Goal: Task Accomplishment & Management: Use online tool/utility

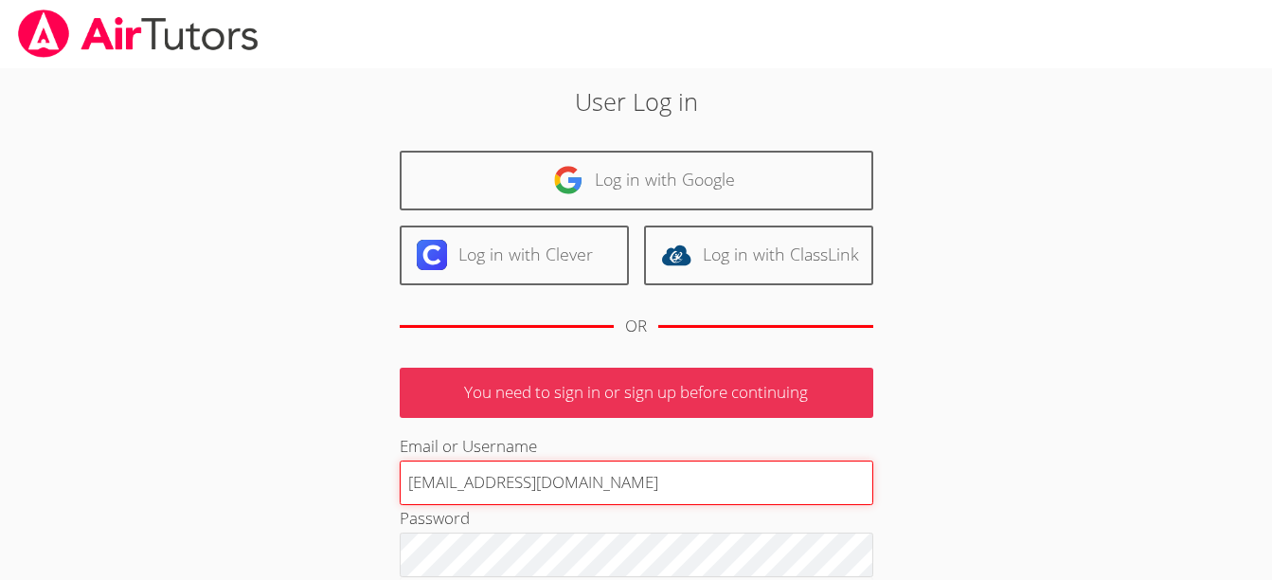
click at [505, 479] on input "[EMAIL_ADDRESS][DOMAIN_NAME]" at bounding box center [637, 482] width 474 height 45
click at [604, 485] on input "[DOMAIN_NAME]" at bounding box center [637, 482] width 474 height 45
type input "[EMAIL_ADDRESS][DOMAIN_NAME]"
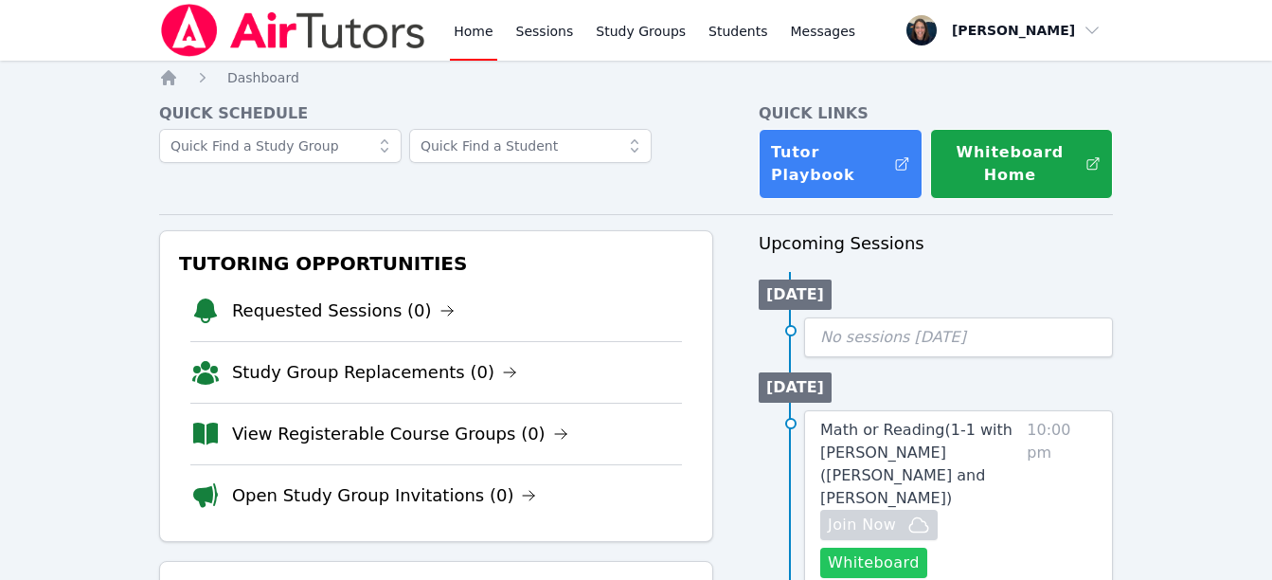
click at [884, 548] on button "Whiteboard" at bounding box center [873, 563] width 107 height 30
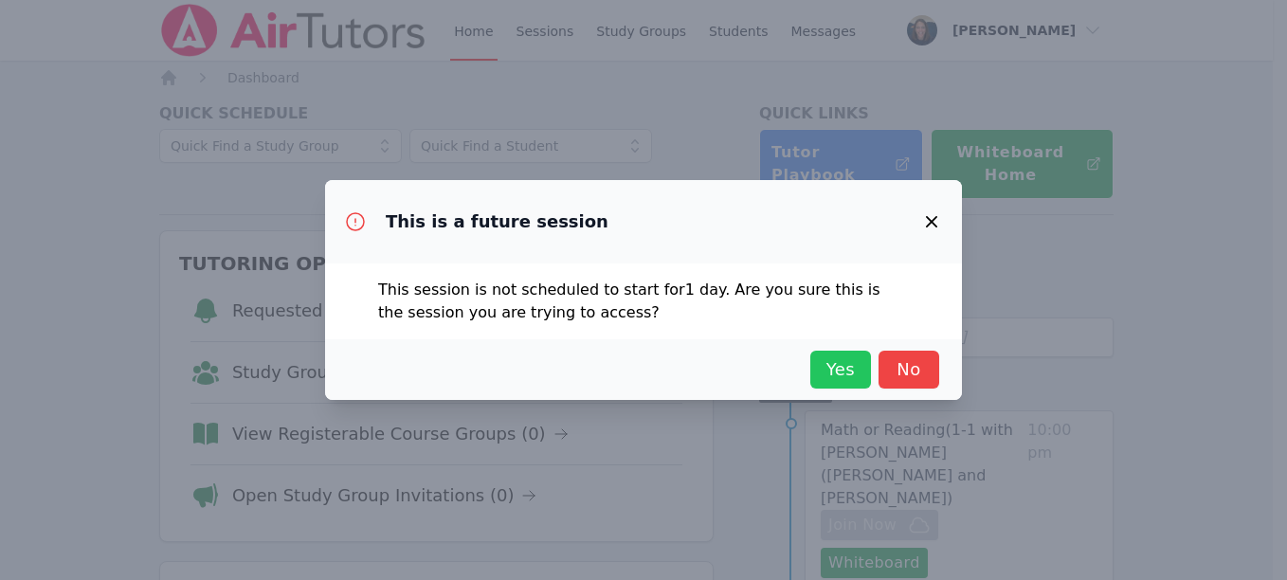
click at [853, 369] on span "Yes" at bounding box center [840, 369] width 42 height 27
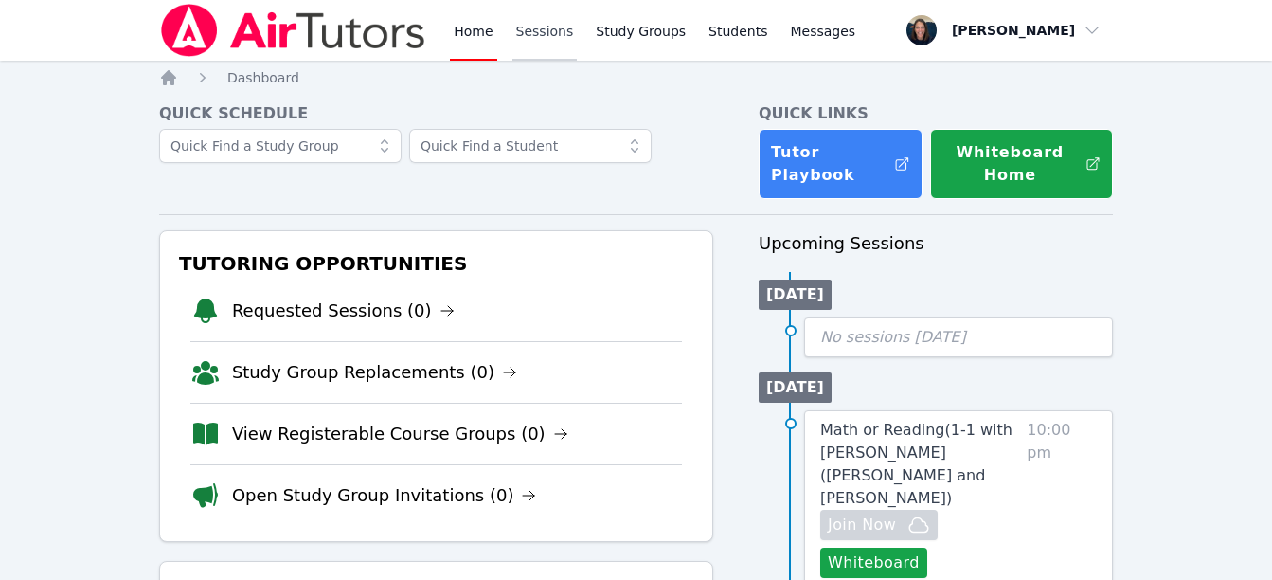
click at [541, 41] on link "Sessions" at bounding box center [545, 30] width 65 height 61
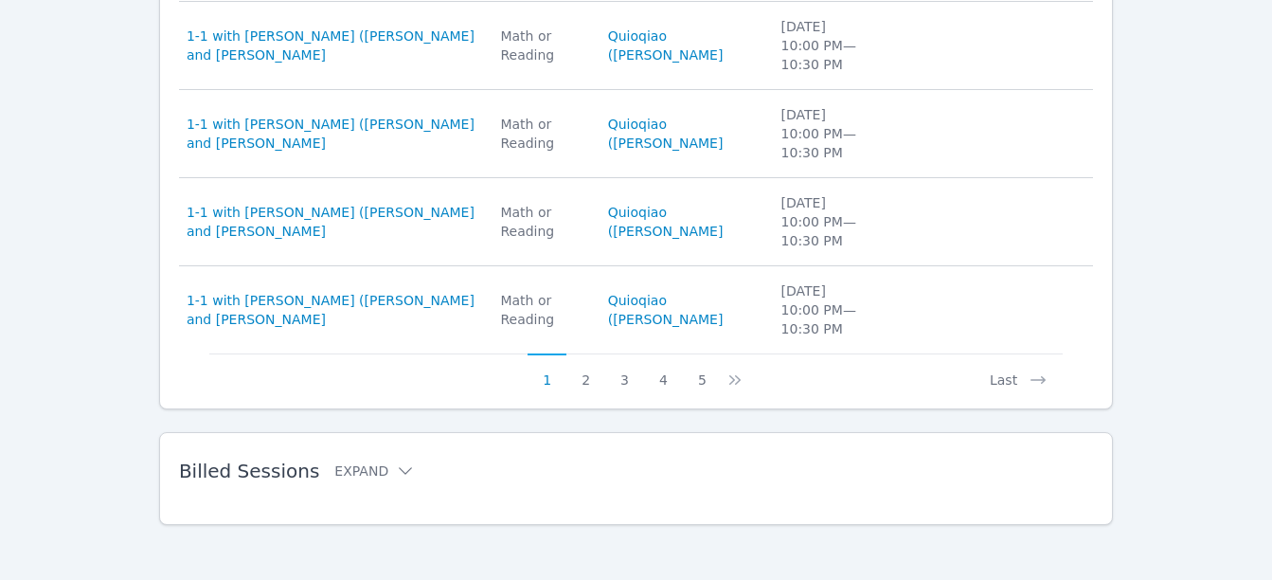
scroll to position [1015, 0]
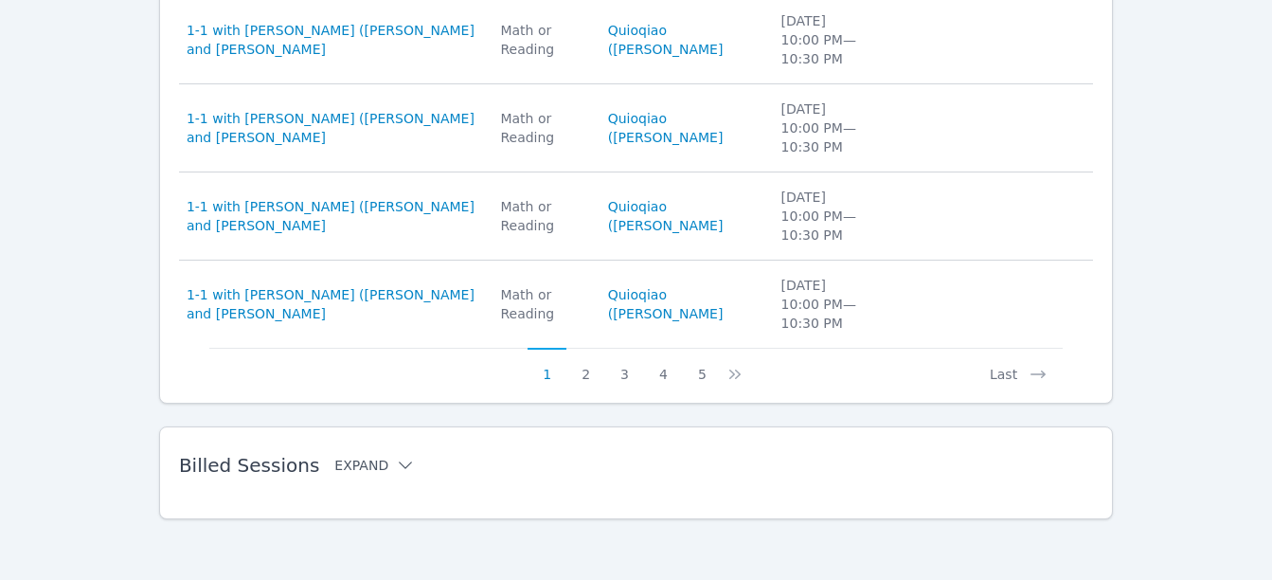
click at [363, 464] on button "Expand" at bounding box center [374, 465] width 81 height 19
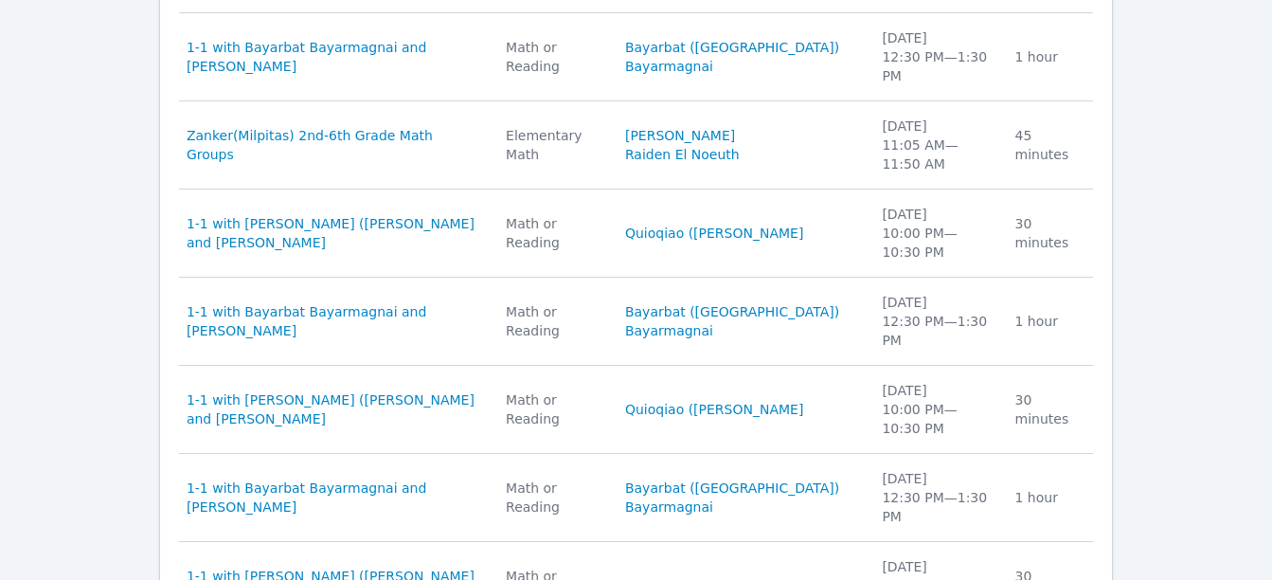
scroll to position [1544, 0]
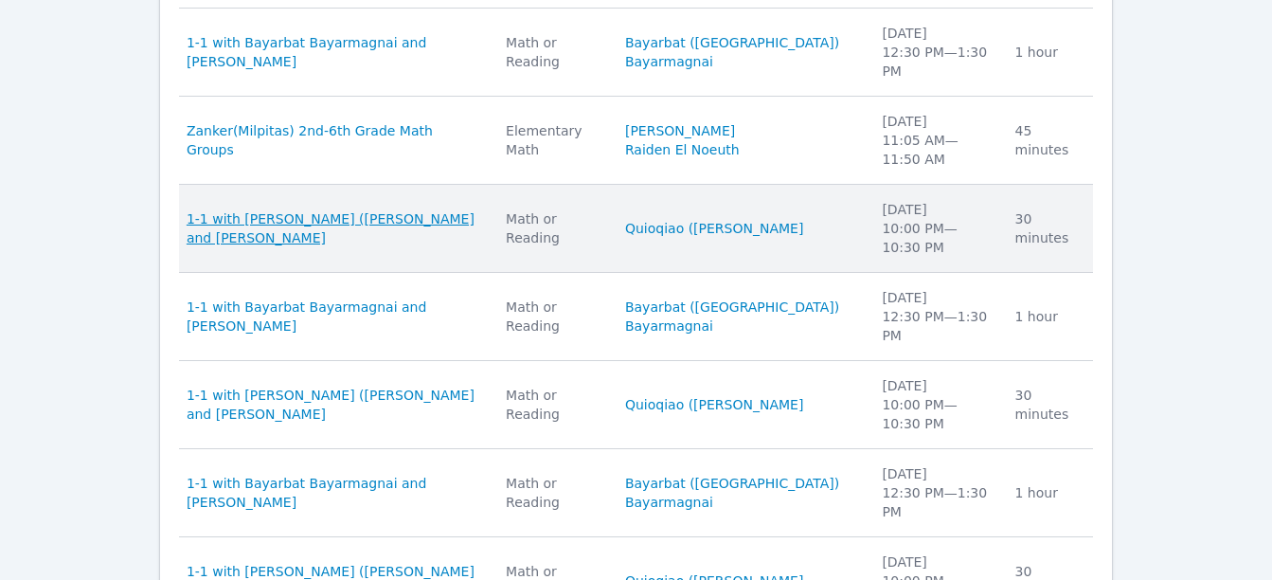
click at [404, 209] on span "1-1 with [PERSON_NAME] ([PERSON_NAME] and [PERSON_NAME]" at bounding box center [335, 228] width 297 height 38
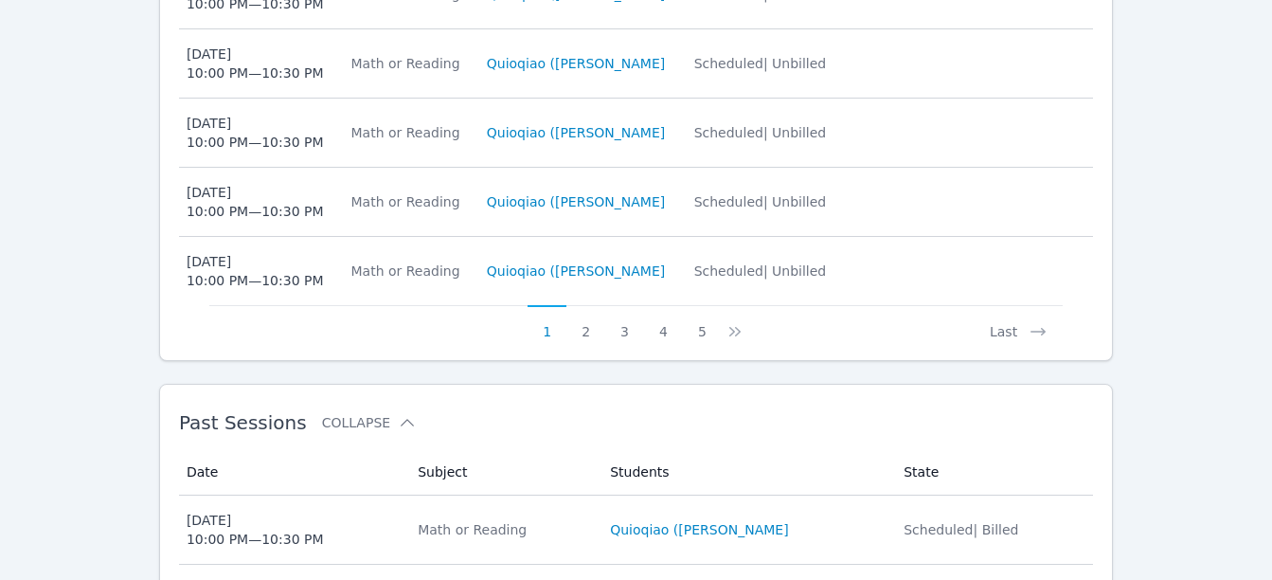
scroll to position [1233, 0]
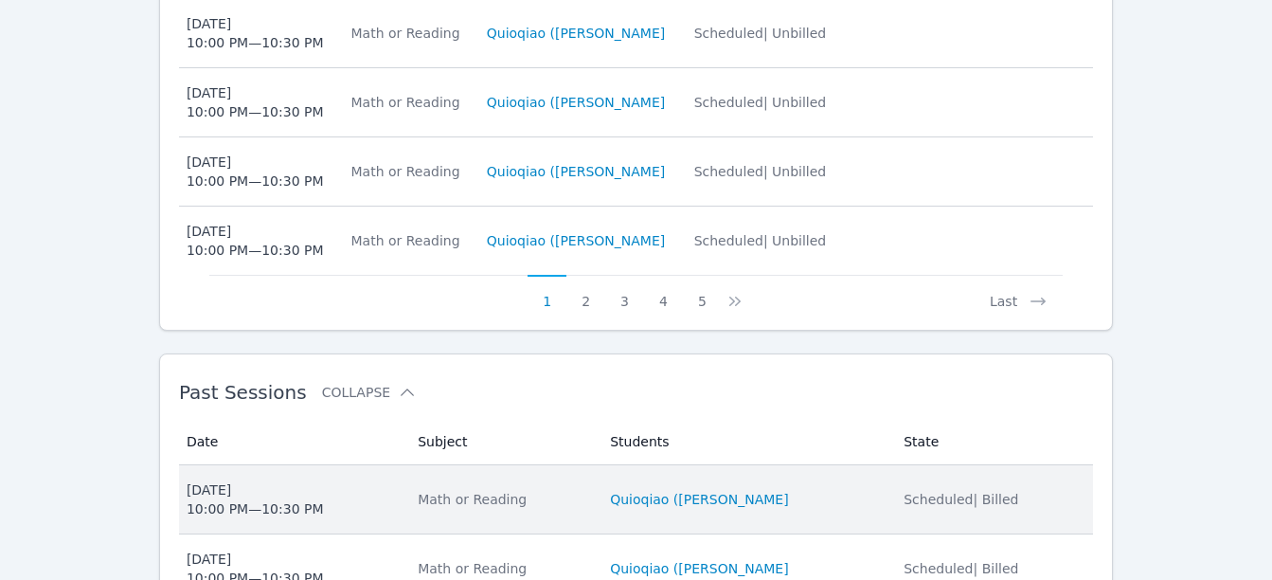
click at [815, 490] on li "Quioqiao ([PERSON_NAME]" at bounding box center [745, 499] width 271 height 19
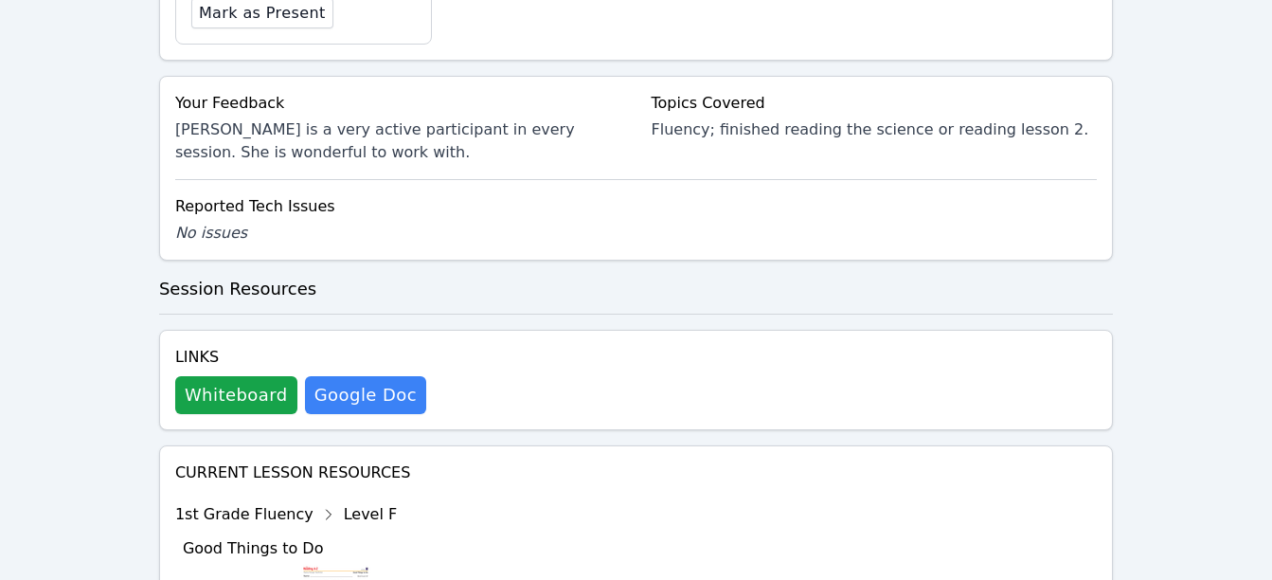
scroll to position [955, 0]
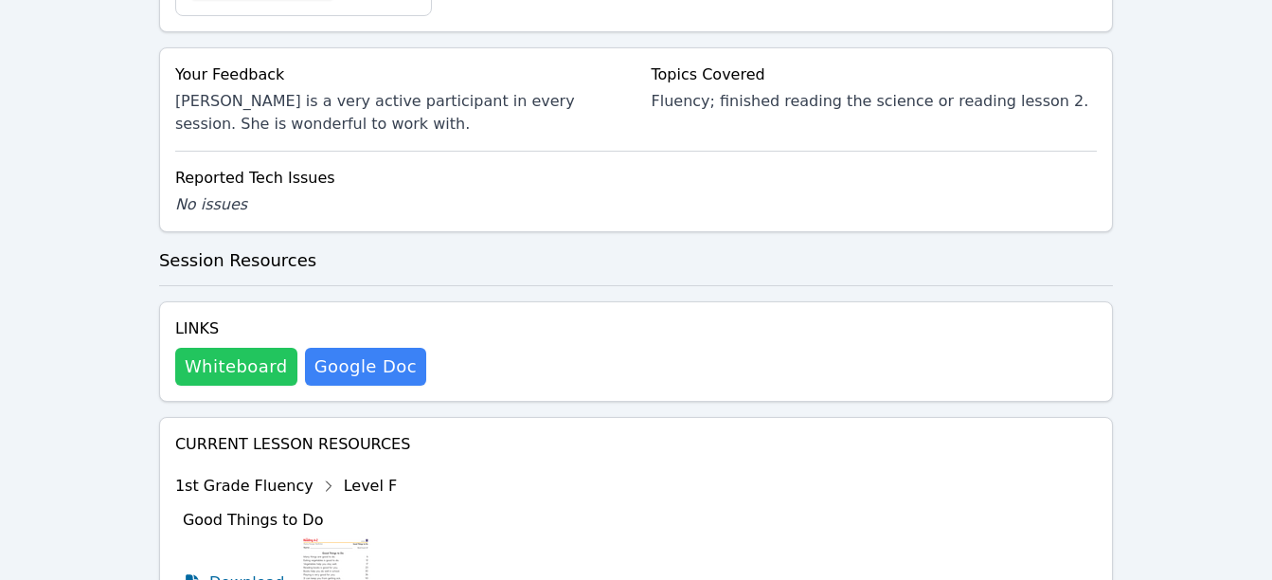
click at [214, 351] on button "Whiteboard" at bounding box center [236, 367] width 122 height 38
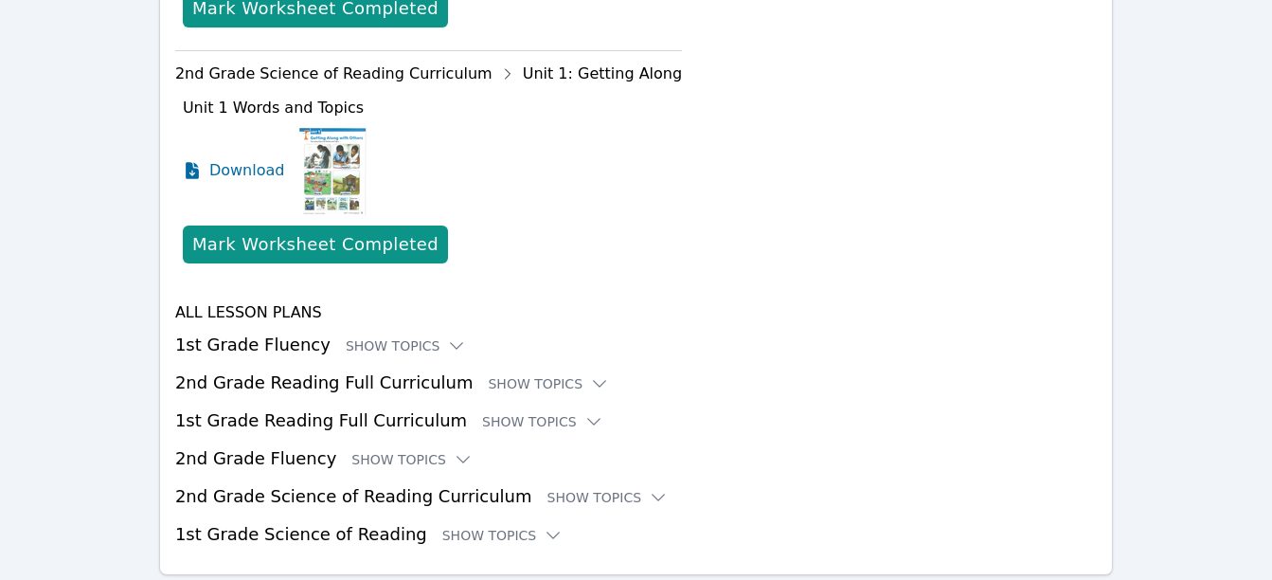
scroll to position [2580, 0]
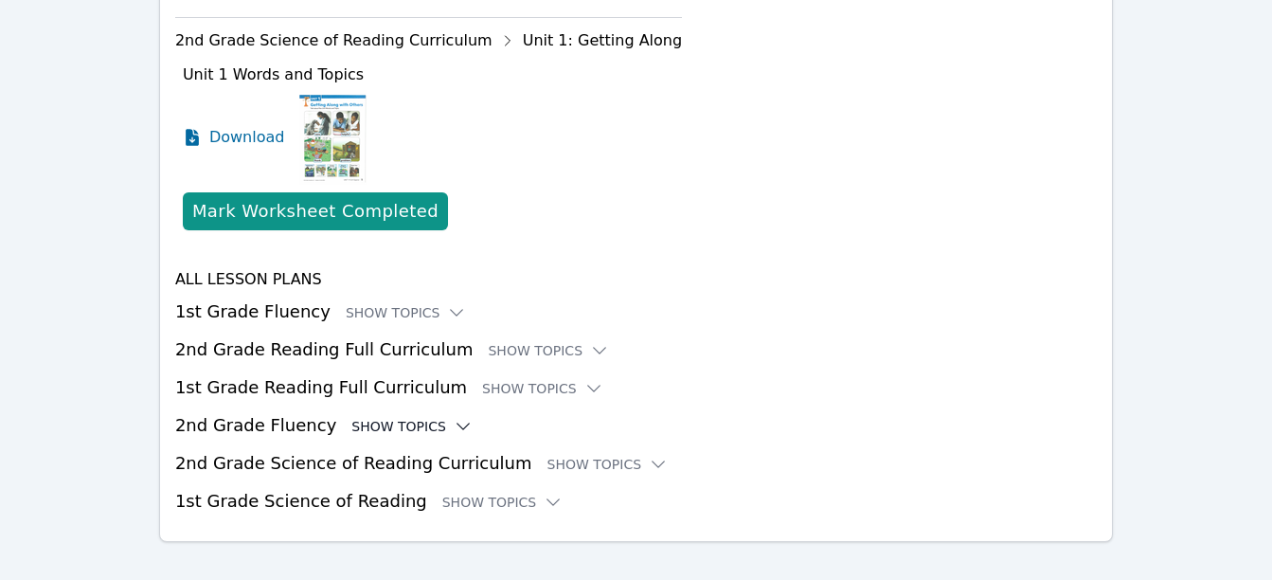
click at [369, 417] on div "Show Topics" at bounding box center [411, 426] width 121 height 19
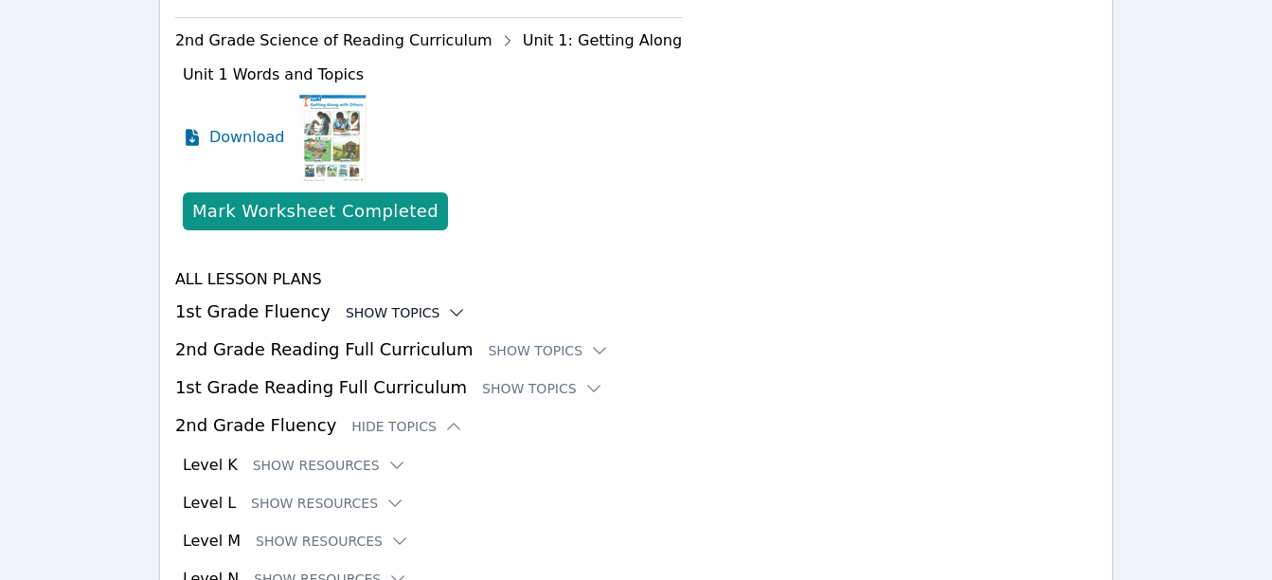
click at [361, 303] on div "Show Topics" at bounding box center [406, 312] width 121 height 19
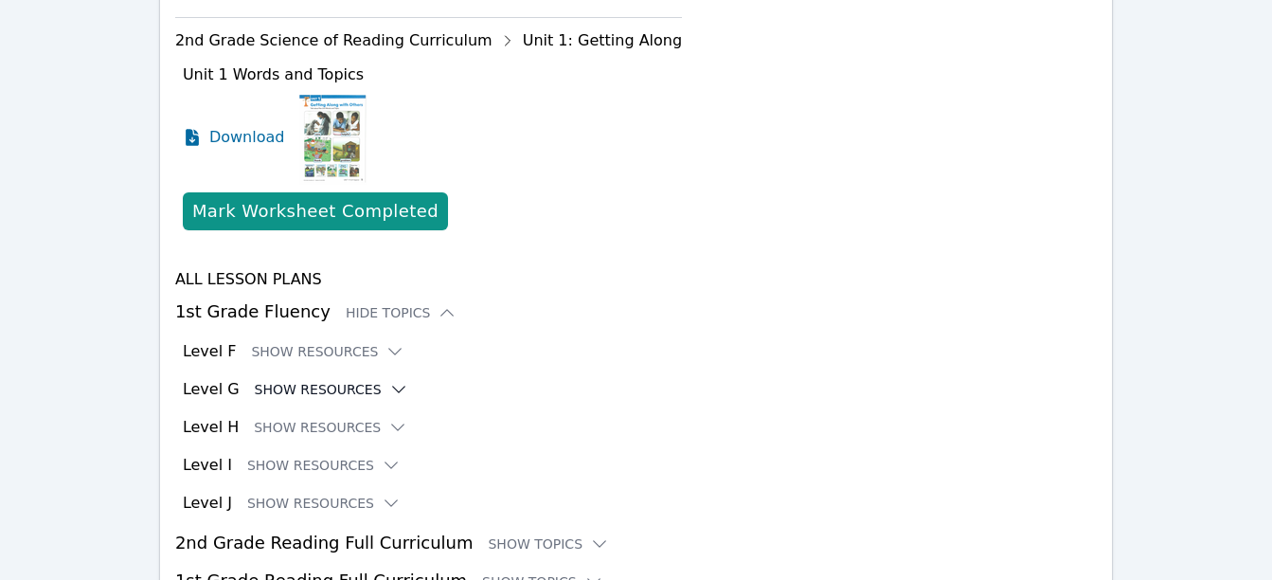
click at [312, 380] on button "Show Resources" at bounding box center [331, 389] width 153 height 19
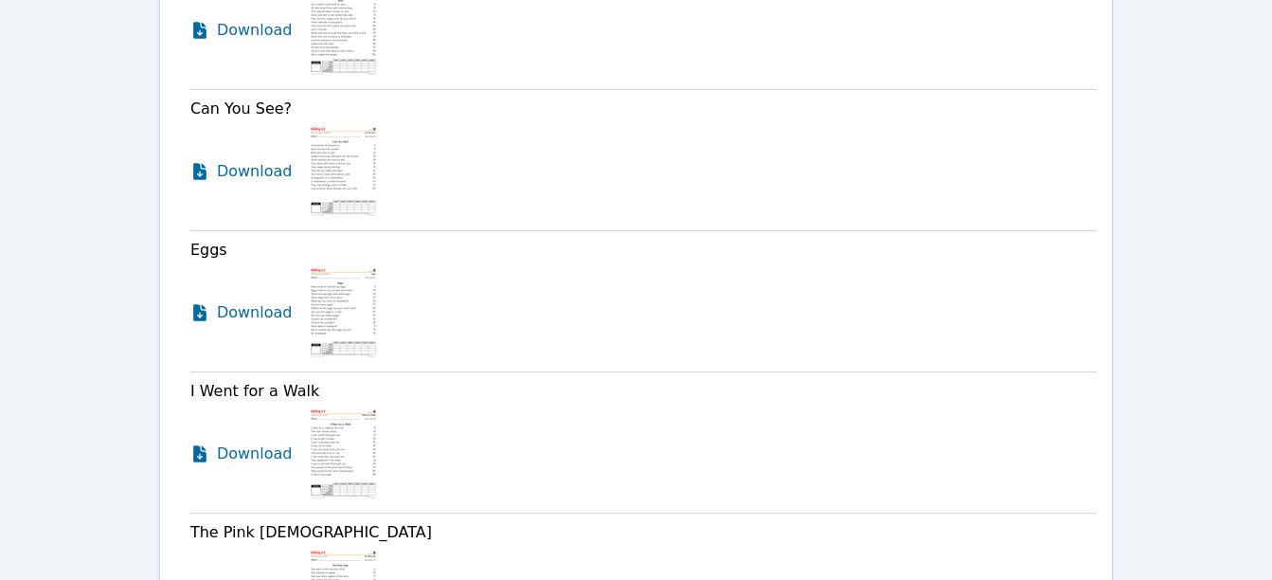
scroll to position [3055, 0]
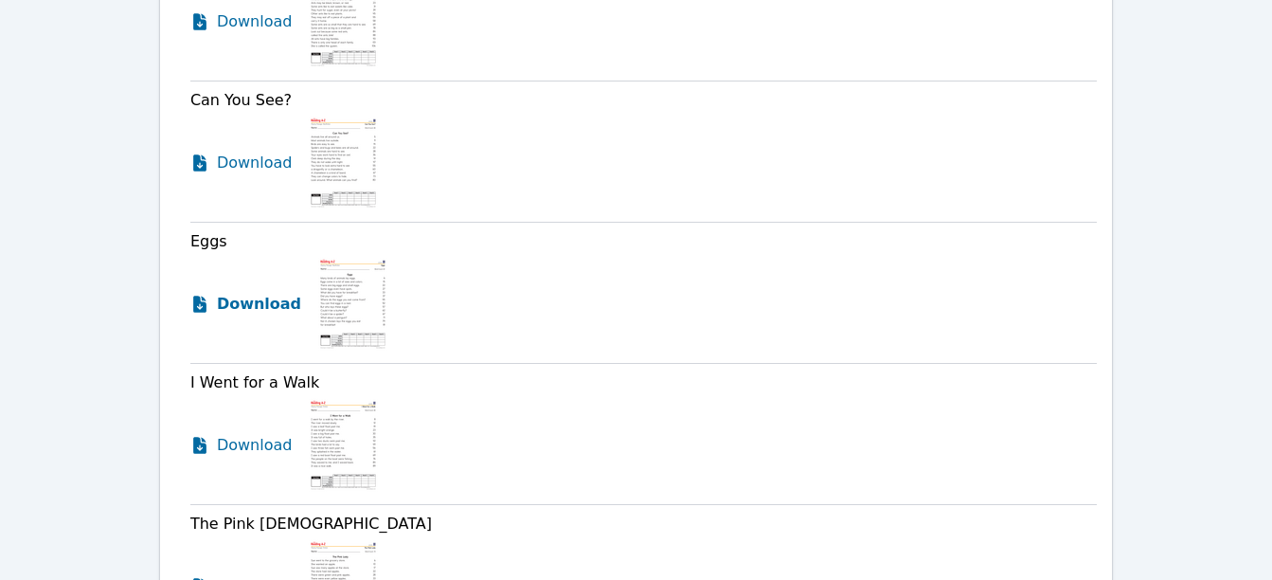
click at [243, 293] on span "Download" at bounding box center [259, 304] width 84 height 23
click at [251, 434] on span "Download" at bounding box center [259, 445] width 84 height 23
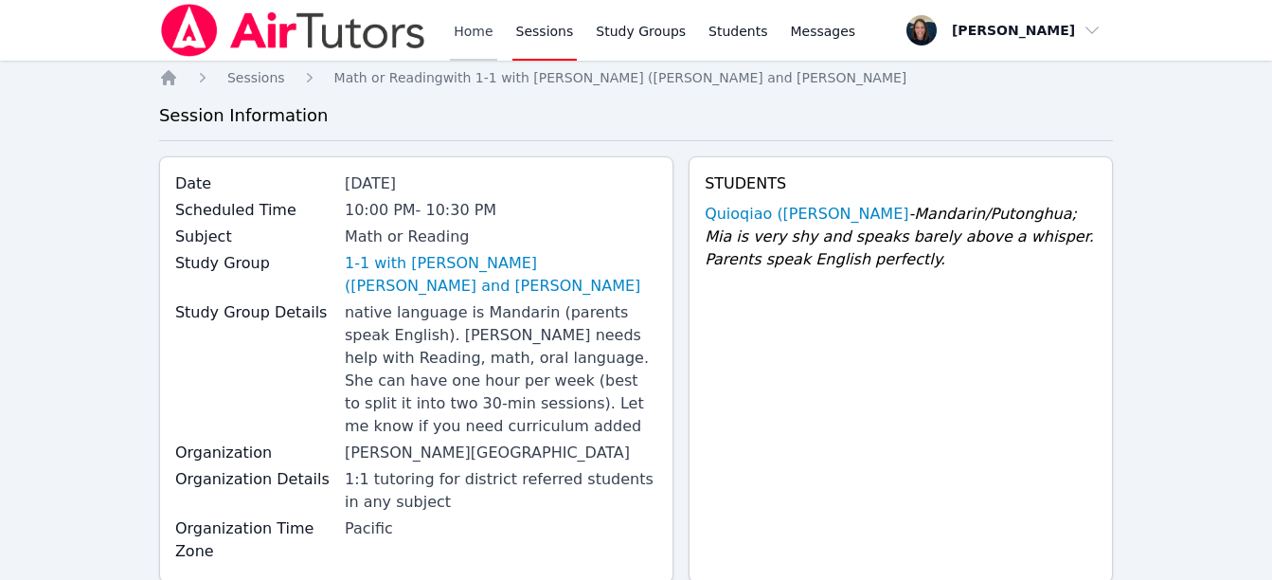
click at [481, 24] on link "Home" at bounding box center [473, 30] width 46 height 61
